Goal: Communication & Community: Answer question/provide support

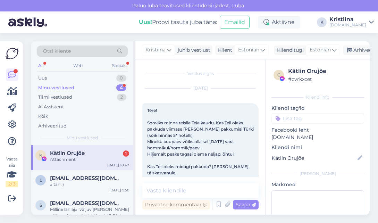
click at [89, 90] on div "Minu vestlused 4" at bounding box center [82, 88] width 91 height 10
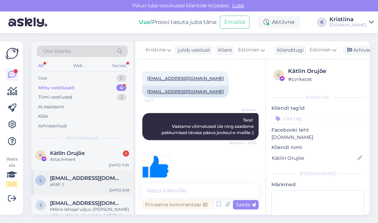
click at [80, 179] on span "[EMAIL_ADDRESS][DOMAIN_NAME]" at bounding box center [86, 178] width 72 height 6
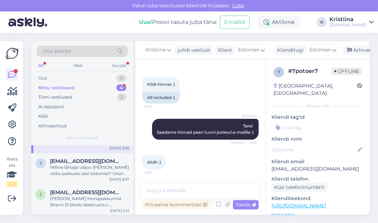
scroll to position [42, 0]
click at [114, 200] on div "[PERSON_NAME] hinnapakkumist Sharm El Sheiki Veebruaris v. märtsis,toitlustus k…" at bounding box center [89, 201] width 79 height 13
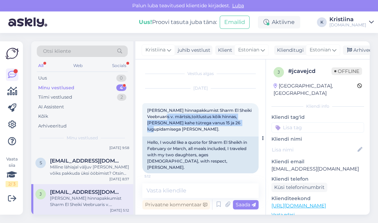
drag, startPoint x: 170, startPoint y: 118, endPoint x: 229, endPoint y: 122, distance: 59.5
click at [229, 122] on span "[PERSON_NAME] hinnapakkumist Sharm El Sheiki Veebruaris v. märtsis,toitlustus k…" at bounding box center [200, 120] width 106 height 24
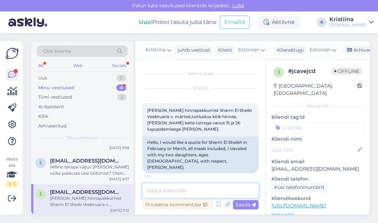
click at [190, 190] on textarea at bounding box center [200, 190] width 116 height 15
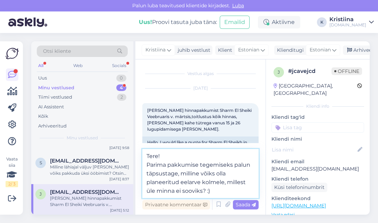
type textarea "Tere! Parima pakkumise tegemiseks palun täpsustage, milline võiks olla planeeri…"
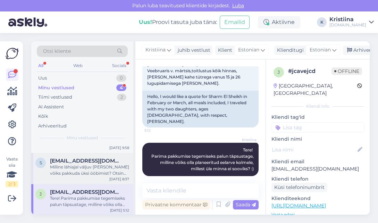
click at [109, 177] on div "s [EMAIL_ADDRESS][DOMAIN_NAME] Milline lähiajal väljuv [PERSON_NAME] võiks pakk…" at bounding box center [82, 168] width 102 height 31
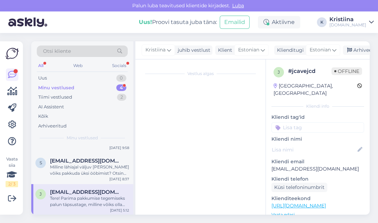
scroll to position [160, 0]
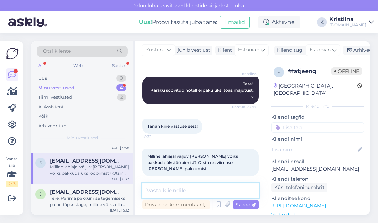
click at [182, 196] on textarea at bounding box center [200, 190] width 116 height 15
type textarea "O"
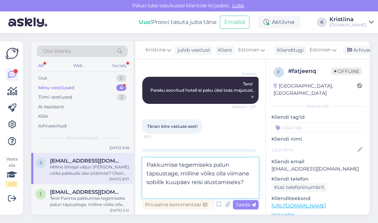
type textarea "Pakkumise tegemiseks palun täpsustage, milline võiks olla viimane sobilik kuupä…"
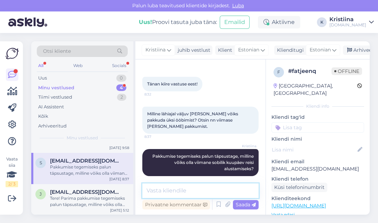
scroll to position [4, 0]
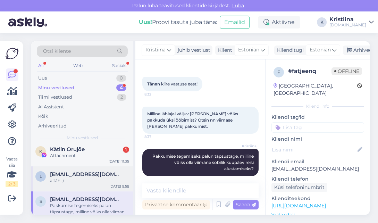
click at [101, 172] on span "[EMAIL_ADDRESS][DOMAIN_NAME]" at bounding box center [86, 174] width 72 height 6
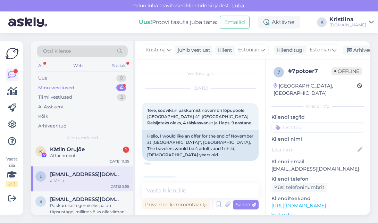
scroll to position [105, 0]
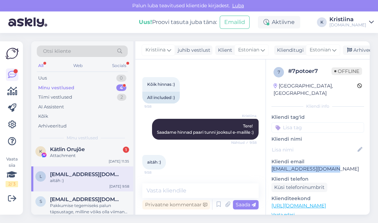
drag, startPoint x: 330, startPoint y: 161, endPoint x: 271, endPoint y: 165, distance: 59.5
click at [271, 165] on div "7 # 7potoer7 Offline [GEOGRAPHIC_DATA], [GEOGRAPHIC_DATA] Kliendi info Kliendi …" at bounding box center [318, 205] width 104 height 293
copy p "[EMAIL_ADDRESS][DOMAIN_NAME]"
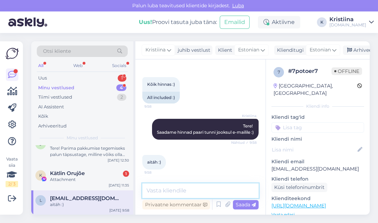
click at [182, 190] on textarea at bounding box center [200, 190] width 116 height 15
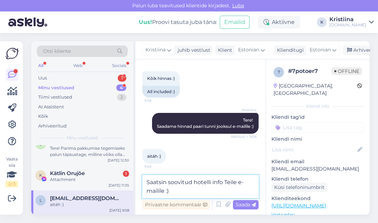
type textarea "Saatsin soovitud hotelli info Teile e-mailile :)"
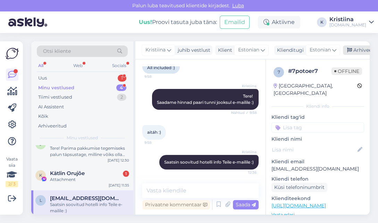
click at [347, 50] on icon at bounding box center [349, 50] width 5 height 5
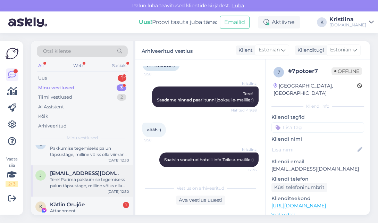
scroll to position [17, 0]
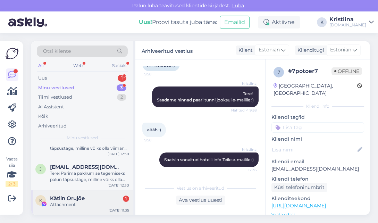
click at [71, 196] on span "Kätlin Orujõe" at bounding box center [67, 198] width 35 height 6
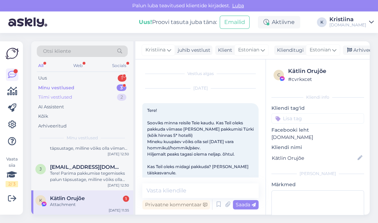
scroll to position [231, 0]
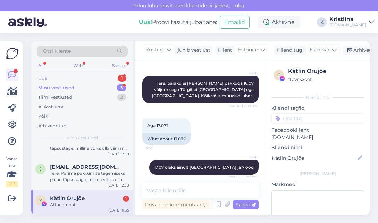
click at [73, 76] on div "Uus 1" at bounding box center [82, 78] width 91 height 10
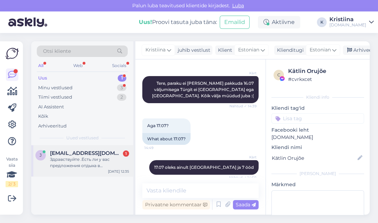
click at [75, 152] on span "[EMAIL_ADDRESS][DOMAIN_NAME]" at bounding box center [86, 153] width 72 height 6
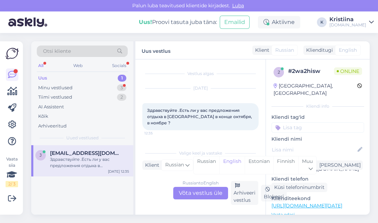
click at [188, 191] on div "Russian to English Võta vestlus üle" at bounding box center [200, 193] width 55 height 13
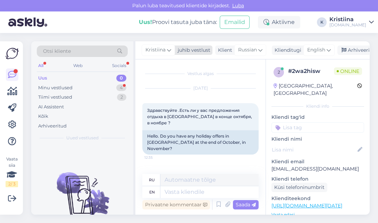
click at [149, 50] on span "Kristiina" at bounding box center [156, 50] width 20 height 8
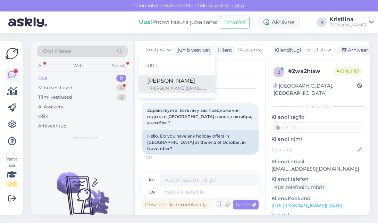
type input "tat"
click at [161, 79] on div "[PERSON_NAME]" at bounding box center [177, 81] width 60 height 8
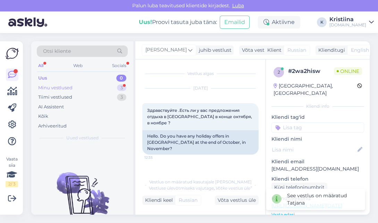
click at [92, 86] on div "Minu vestlused 3" at bounding box center [82, 88] width 91 height 10
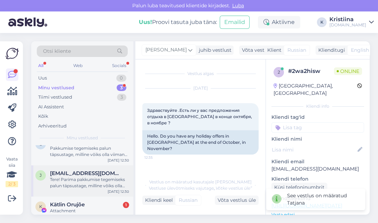
scroll to position [17, 0]
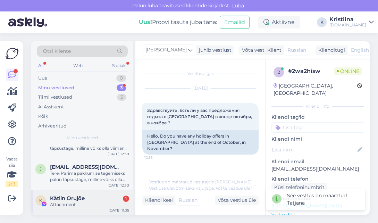
click at [86, 203] on div "Attachment" at bounding box center [89, 204] width 79 height 6
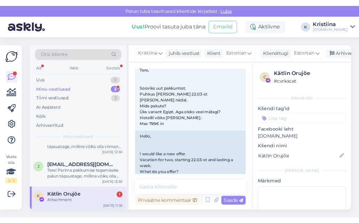
scroll to position [4578, 0]
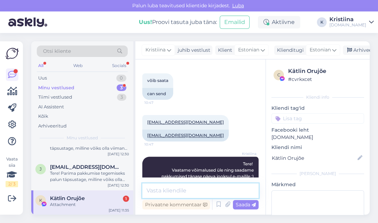
click at [193, 188] on textarea at bounding box center [200, 190] width 116 height 15
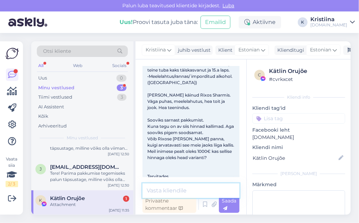
scroll to position [4877, 0]
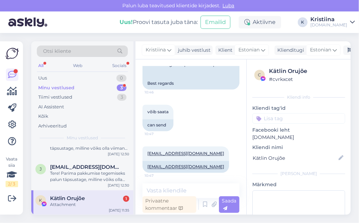
click at [85, 203] on div "Attachment" at bounding box center [89, 204] width 79 height 6
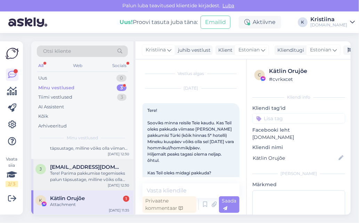
click at [80, 171] on div "Tere! Parima pakkumise tegemiseks palun täpsustage, milline võiks olla planeeri…" at bounding box center [89, 176] width 79 height 13
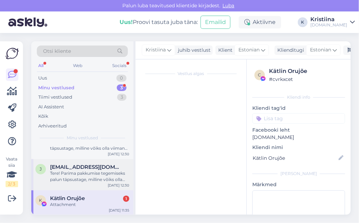
scroll to position [65, 0]
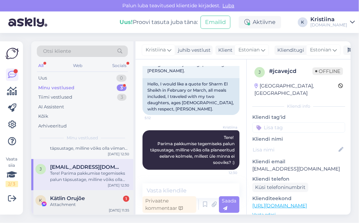
click at [84, 198] on span "Kätlin Orujõe" at bounding box center [67, 198] width 35 height 6
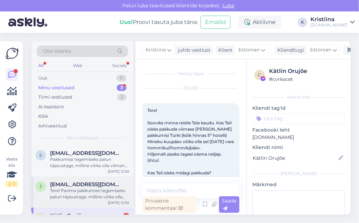
scroll to position [0, 0]
drag, startPoint x: 80, startPoint y: 160, endPoint x: 84, endPoint y: 175, distance: 15.1
click at [81, 160] on div "Pakkumise tegemiseks palun täpsustage, milline võiks olla viimane sobilik kuupä…" at bounding box center [89, 162] width 79 height 13
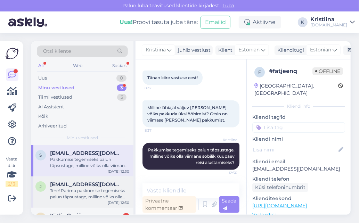
click at [87, 194] on div "Tere! Parima pakkumise tegemiseks palun täpsustage, milline võiks olla planeeri…" at bounding box center [89, 194] width 79 height 13
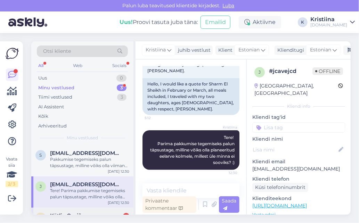
click at [89, 209] on div "K Kätlin Orujõe 1 Attachment [DATE] 11:35" at bounding box center [82, 220] width 102 height 25
